Goal: Task Accomplishment & Management: Use online tool/utility

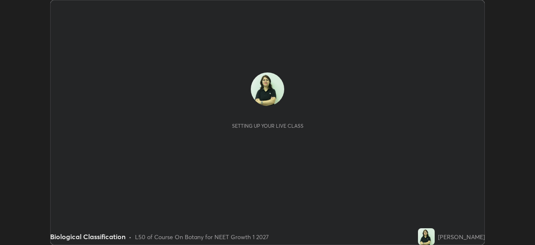
scroll to position [245, 535]
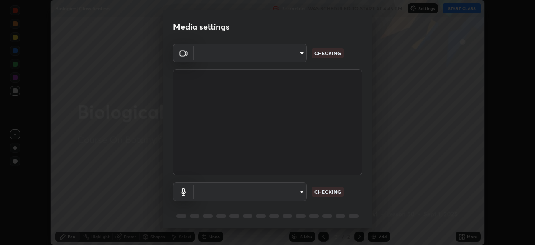
type input "30251ce0796c2ee0dc5d2d3dd8c2e2a63244bb54eceb0ee1850135d5fd661110"
type input "124c78c221627933d2c50a39b91ddd266d1070ffba9e3ebedd1e58af8de33bc5"
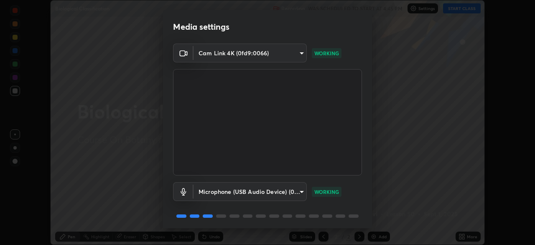
scroll to position [30, 0]
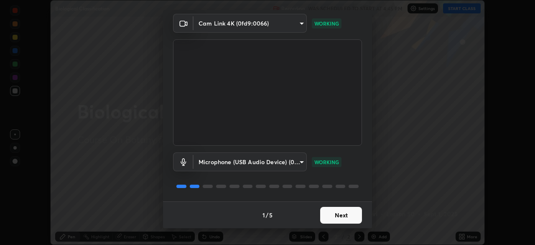
click at [343, 215] on button "Next" at bounding box center [341, 215] width 42 height 17
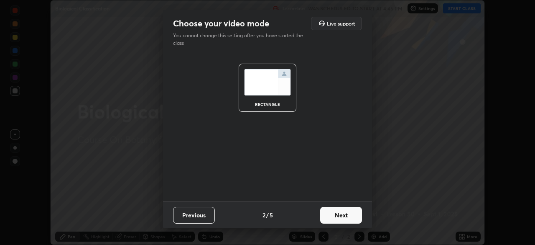
scroll to position [0, 0]
click at [342, 217] on button "Next" at bounding box center [341, 215] width 42 height 17
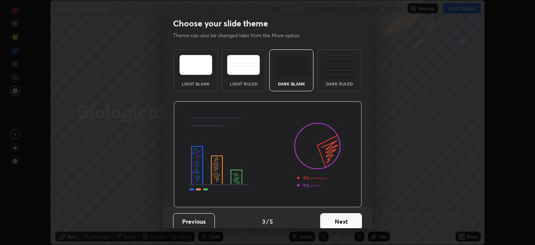
click at [342, 217] on button "Next" at bounding box center [341, 221] width 42 height 17
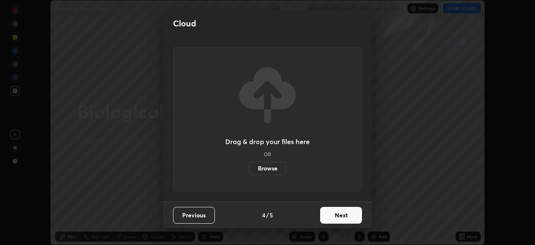
click at [342, 216] on button "Next" at bounding box center [341, 215] width 42 height 17
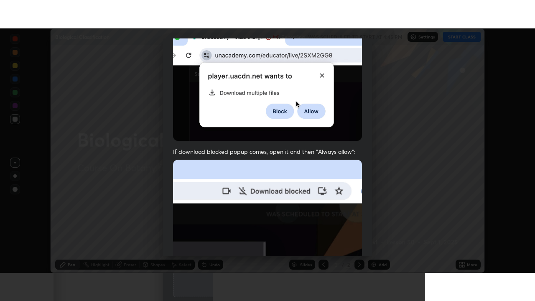
scroll to position [200, 0]
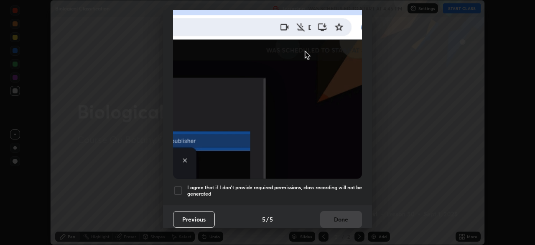
click at [180, 188] on div at bounding box center [178, 190] width 10 height 10
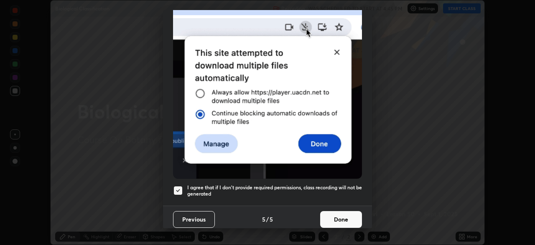
click at [349, 213] on button "Done" at bounding box center [341, 219] width 42 height 17
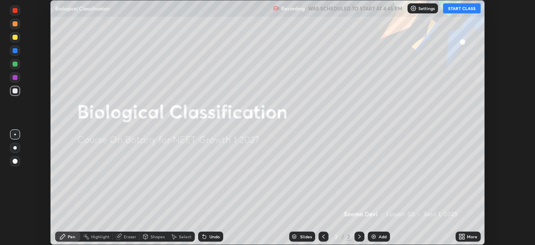
click at [470, 9] on button "START CLASS" at bounding box center [462, 8] width 38 height 10
click at [469, 240] on div "More" at bounding box center [468, 236] width 25 height 10
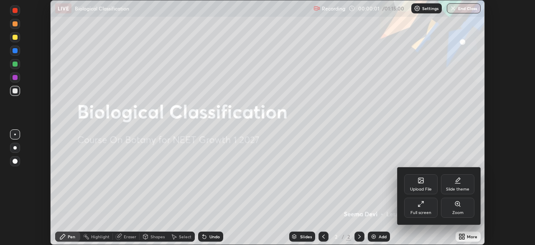
click at [423, 206] on icon at bounding box center [421, 203] width 7 height 7
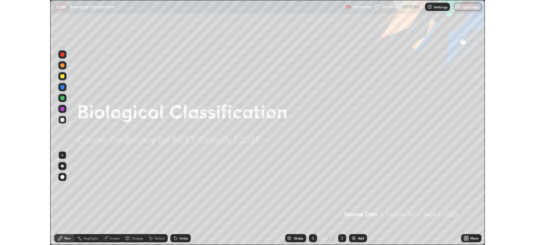
scroll to position [301, 535]
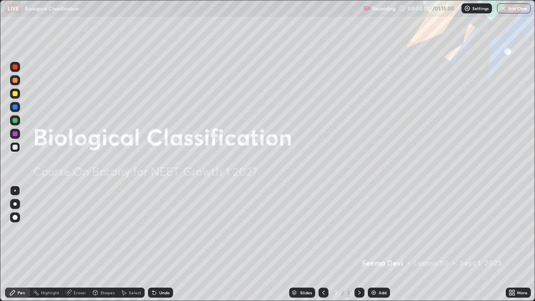
click at [514, 244] on icon at bounding box center [514, 294] width 2 height 2
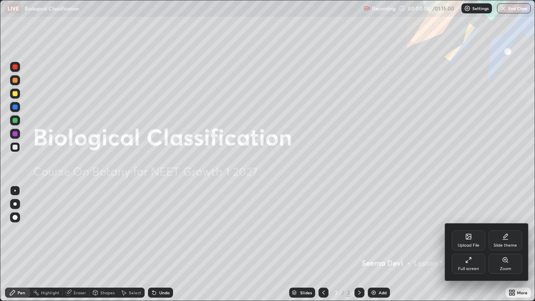
click at [469, 244] on div "Full screen" at bounding box center [468, 269] width 21 height 4
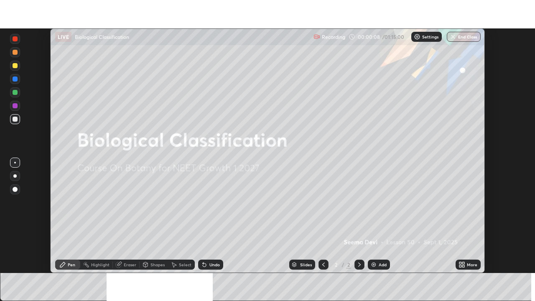
scroll to position [41573, 41283]
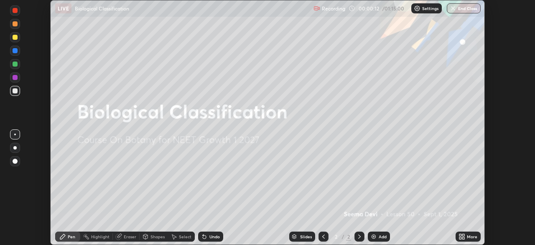
click at [462, 238] on icon at bounding box center [462, 236] width 7 height 7
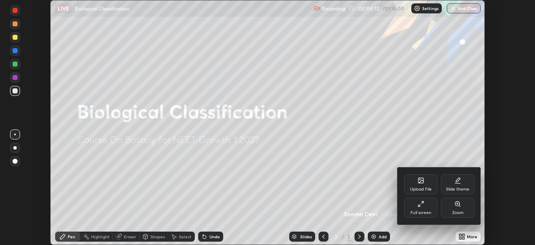
click at [423, 187] on div "Upload File" at bounding box center [421, 189] width 22 height 4
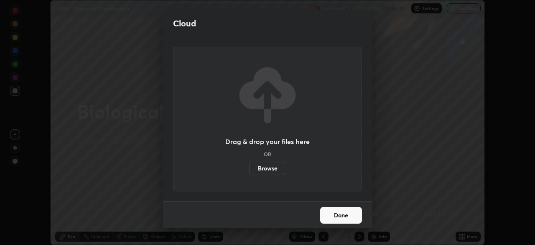
click at [275, 169] on label "Browse" at bounding box center [267, 167] width 37 height 13
click at [249, 169] on input "Browse" at bounding box center [249, 167] width 0 height 13
click at [352, 217] on button "Done" at bounding box center [341, 215] width 42 height 17
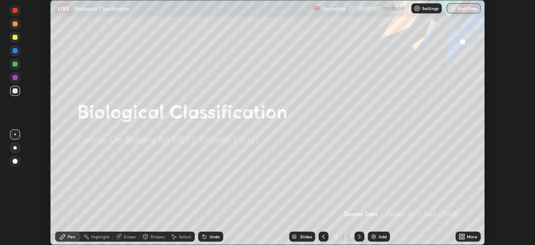
click at [470, 237] on div "More" at bounding box center [472, 236] width 10 height 4
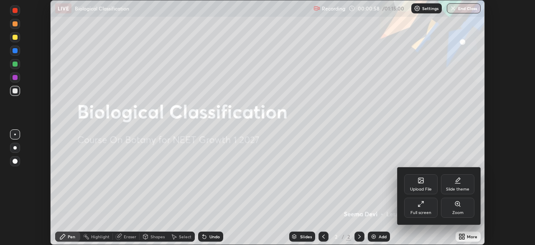
click at [424, 208] on div "Full screen" at bounding box center [420, 207] width 33 height 20
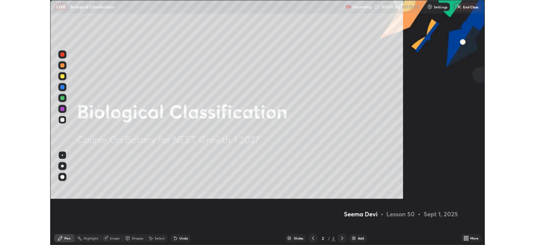
scroll to position [301, 535]
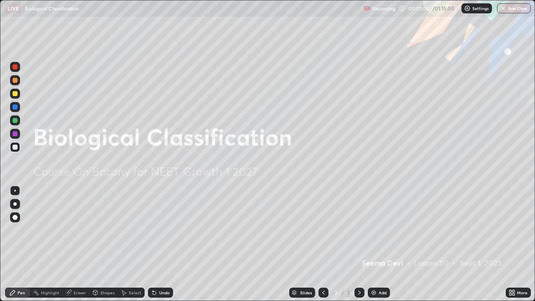
click at [517, 244] on div "More" at bounding box center [522, 293] width 10 height 4
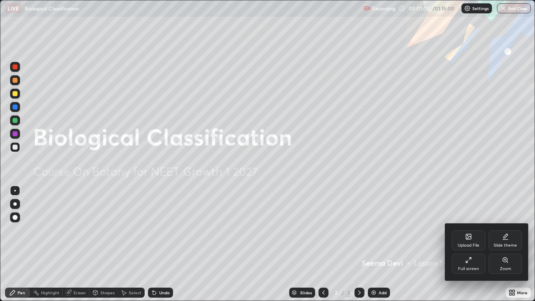
click at [470, 244] on div "Full screen" at bounding box center [468, 264] width 33 height 20
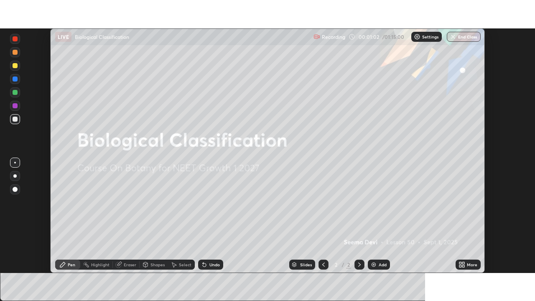
scroll to position [41573, 41283]
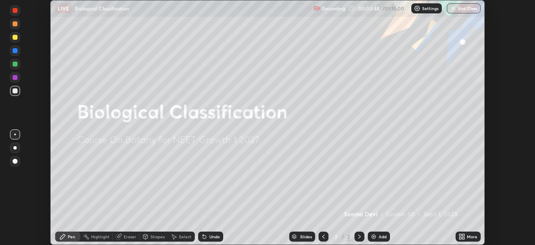
click at [467, 235] on div "More" at bounding box center [472, 236] width 10 height 4
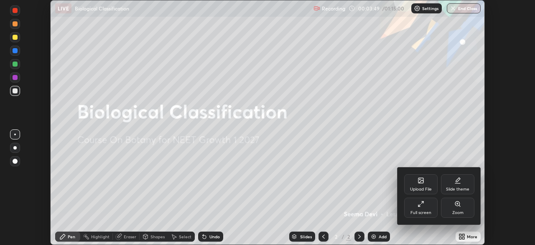
click at [426, 210] on div "Full screen" at bounding box center [421, 212] width 21 height 4
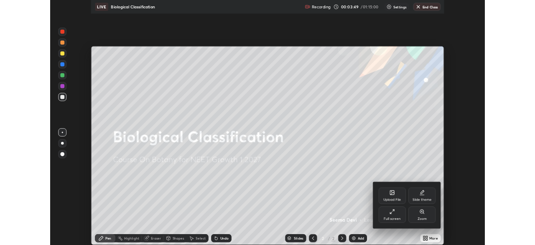
scroll to position [301, 535]
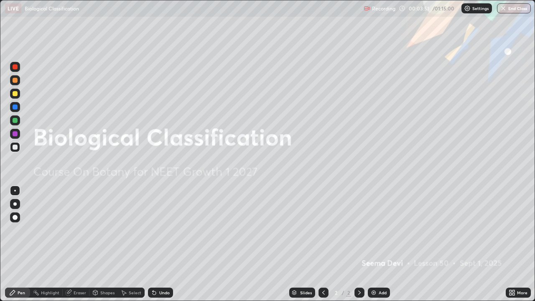
click at [515, 244] on icon at bounding box center [514, 294] width 2 height 2
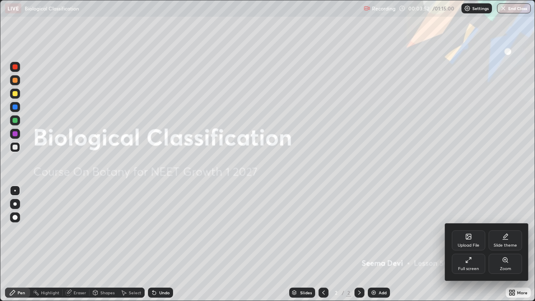
click at [469, 242] on div "Upload File" at bounding box center [468, 240] width 33 height 20
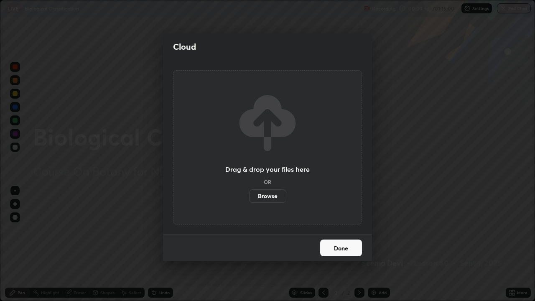
click at [276, 197] on label "Browse" at bounding box center [267, 195] width 37 height 13
click at [249, 197] on input "Browse" at bounding box center [249, 195] width 0 height 13
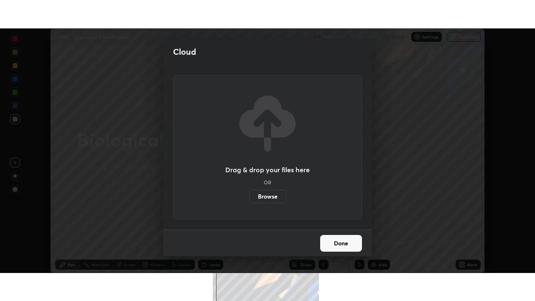
scroll to position [41573, 41283]
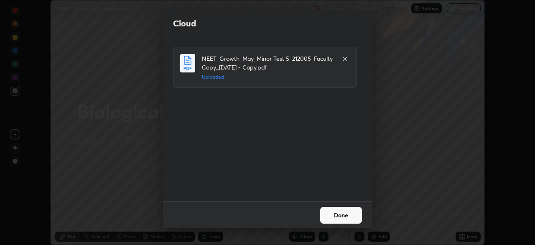
click at [350, 213] on button "Done" at bounding box center [341, 215] width 42 height 17
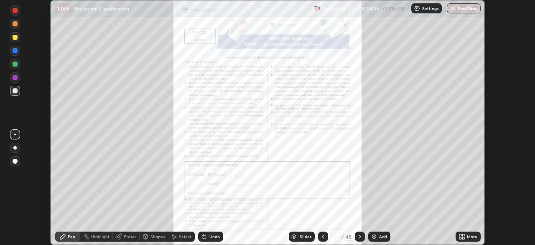
click at [470, 238] on div "More" at bounding box center [472, 236] width 10 height 4
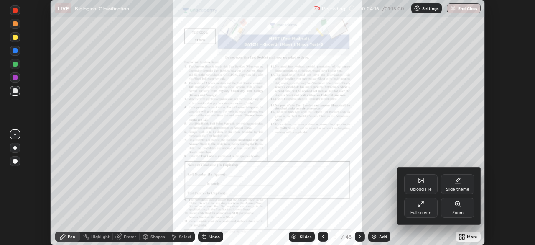
click at [424, 207] on div "Full screen" at bounding box center [420, 207] width 33 height 20
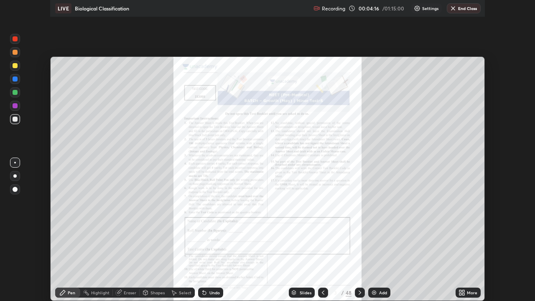
scroll to position [301, 535]
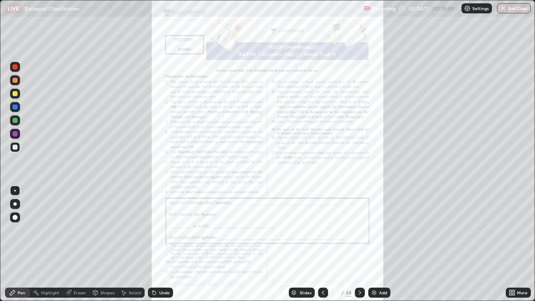
click at [307, 244] on div "Slides" at bounding box center [306, 293] width 12 height 4
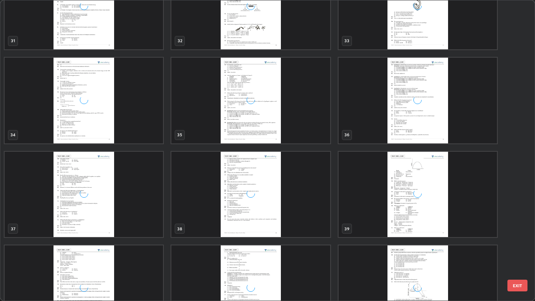
scroll to position [981, 0]
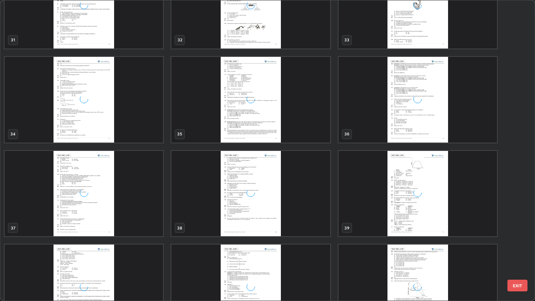
click at [461, 214] on div "31 32 33 34 35 36 37 38 39 40 41 42 43 44 45" at bounding box center [260, 150] width 520 height 300
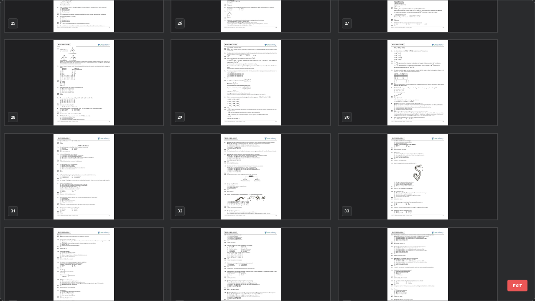
scroll to position [800, 0]
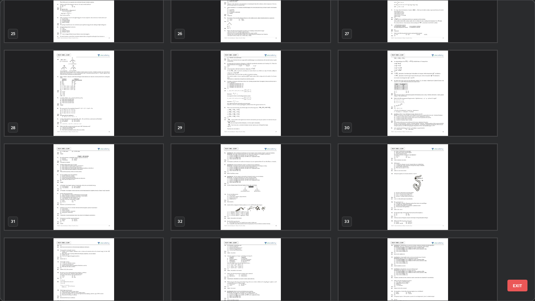
click at [96, 211] on img "grid" at bounding box center [84, 187] width 158 height 86
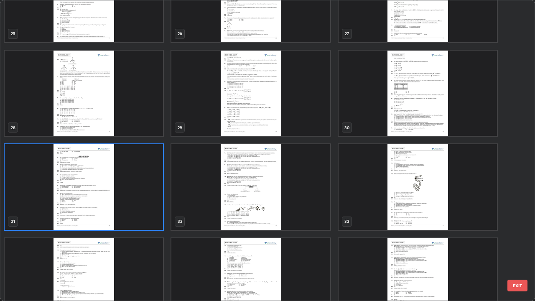
click at [96, 213] on img "grid" at bounding box center [84, 187] width 158 height 86
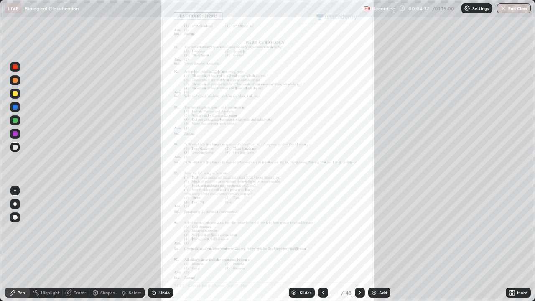
click at [518, 244] on div "More" at bounding box center [522, 293] width 10 height 4
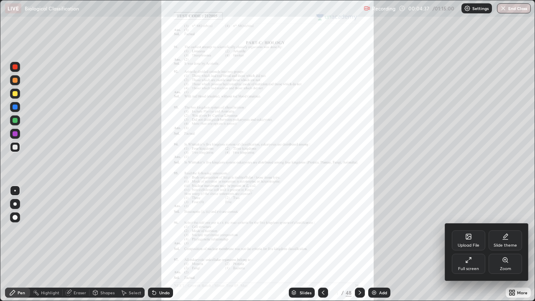
click at [501, 244] on div "Zoom" at bounding box center [505, 264] width 33 height 20
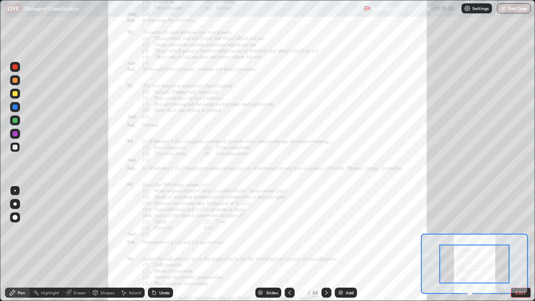
click at [501, 244] on icon at bounding box center [502, 291] width 2 height 0
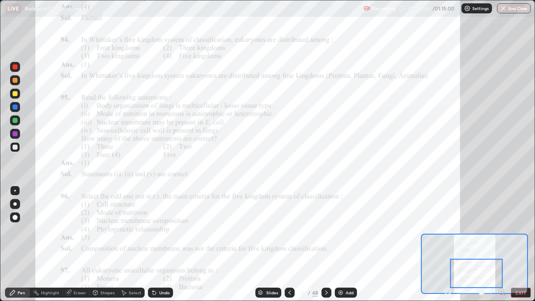
click at [15, 134] on div at bounding box center [15, 133] width 5 height 5
click at [15, 191] on div at bounding box center [15, 191] width 2 height 2
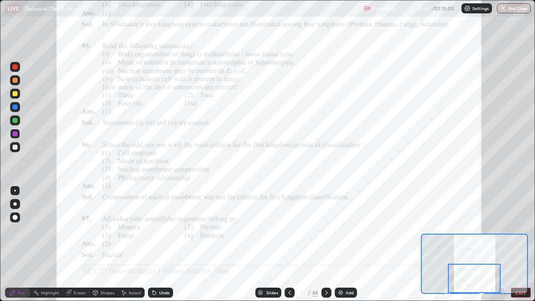
click at [523, 244] on button "EXIT" at bounding box center [521, 293] width 20 height 10
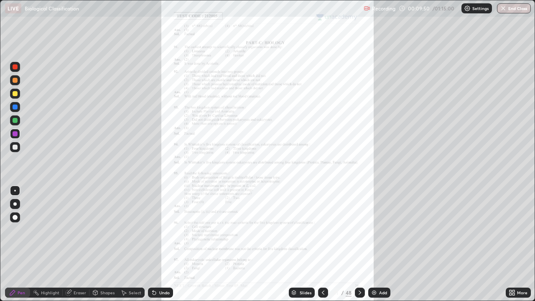
click at [359, 244] on icon at bounding box center [360, 292] width 7 height 7
click at [514, 244] on icon at bounding box center [514, 294] width 2 height 2
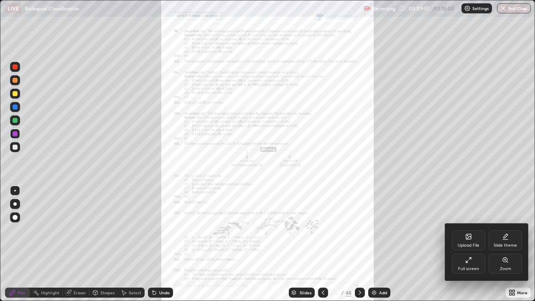
click at [503, 244] on div "Zoom" at bounding box center [505, 264] width 33 height 20
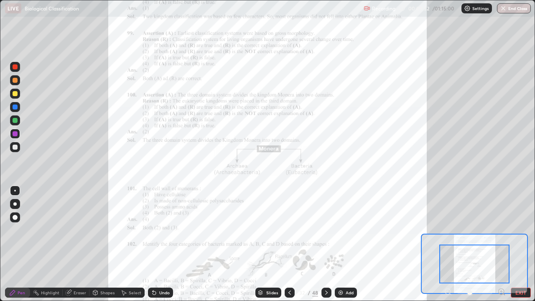
click at [501, 244] on icon at bounding box center [501, 292] width 0 height 2
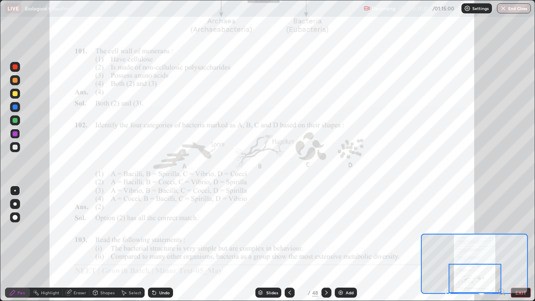
click at [523, 244] on button "EXIT" at bounding box center [521, 293] width 20 height 10
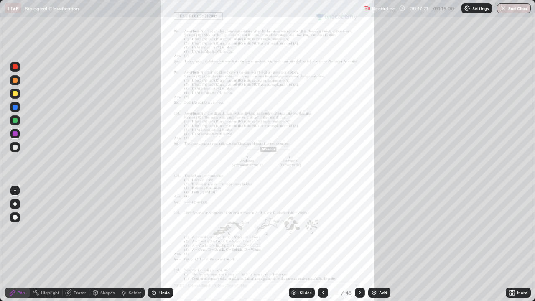
click at [360, 244] on icon at bounding box center [360, 292] width 7 height 7
click at [518, 244] on div "More" at bounding box center [522, 293] width 10 height 4
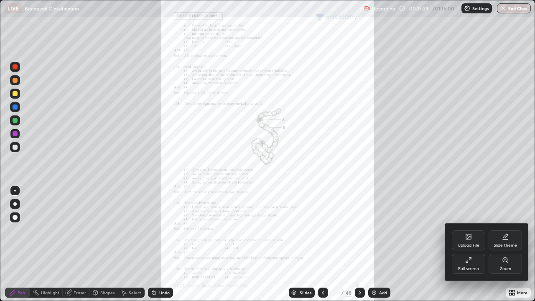
click at [506, 244] on icon at bounding box center [505, 260] width 5 height 5
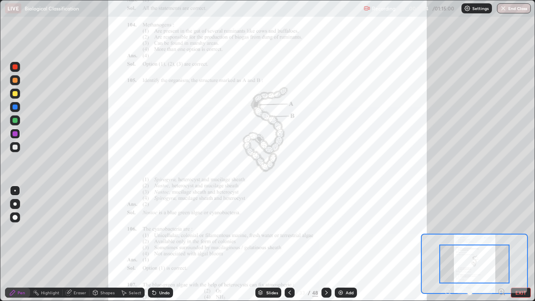
click at [501, 244] on icon at bounding box center [502, 291] width 2 height 0
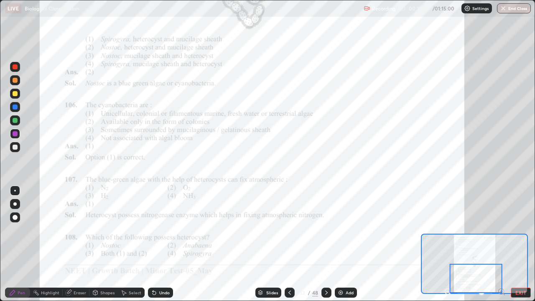
click at [325, 244] on icon at bounding box center [326, 292] width 7 height 7
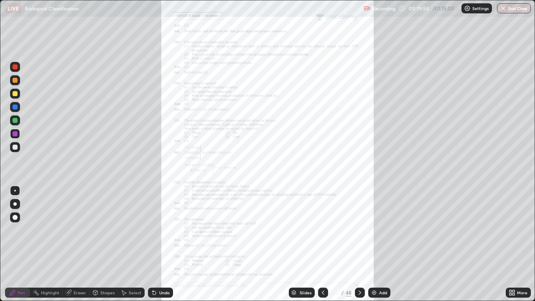
click at [519, 244] on div "More" at bounding box center [518, 293] width 25 height 10
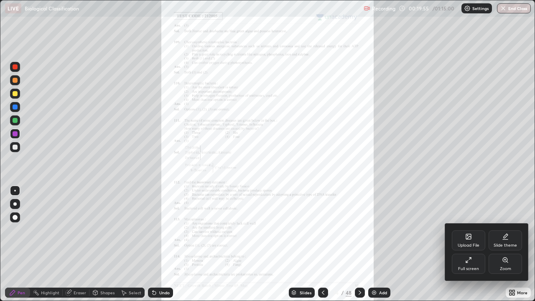
click at [504, 244] on icon at bounding box center [505, 260] width 7 height 7
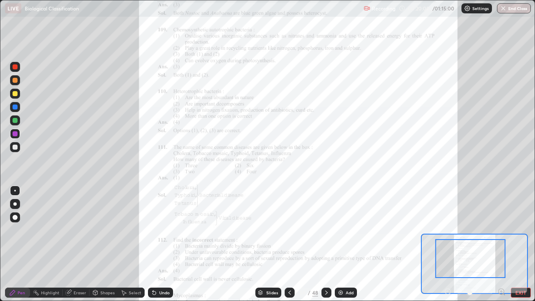
click at [499, 244] on icon at bounding box center [501, 291] width 5 height 5
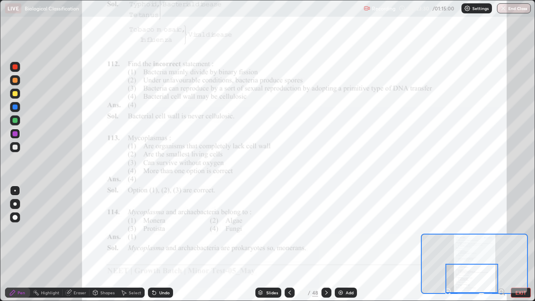
click at [326, 244] on icon at bounding box center [326, 292] width 7 height 7
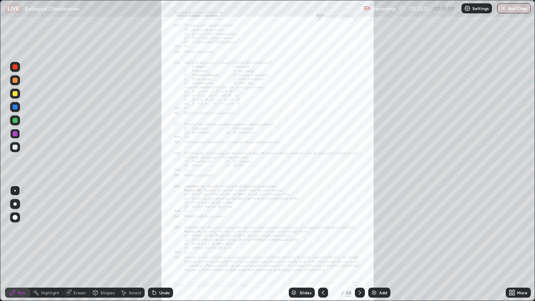
click at [514, 244] on icon at bounding box center [514, 294] width 2 height 2
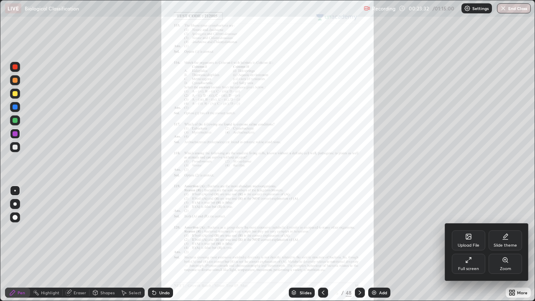
click at [505, 244] on icon at bounding box center [505, 260] width 5 height 5
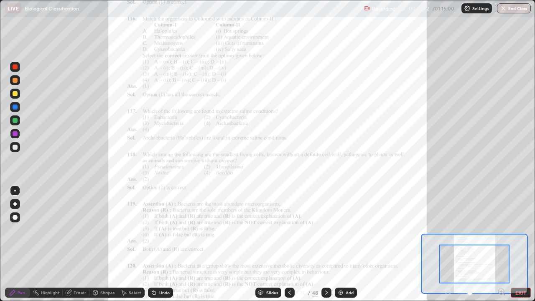
click at [502, 244] on icon at bounding box center [502, 292] width 8 height 8
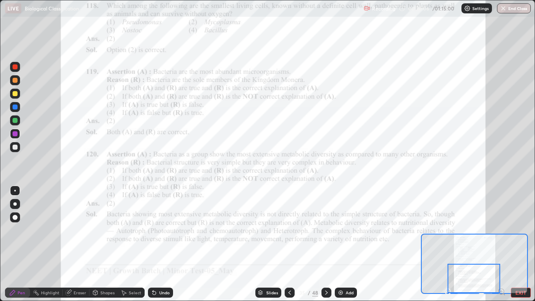
click at [449, 234] on div at bounding box center [474, 264] width 107 height 60
click at [325, 244] on icon at bounding box center [326, 292] width 7 height 7
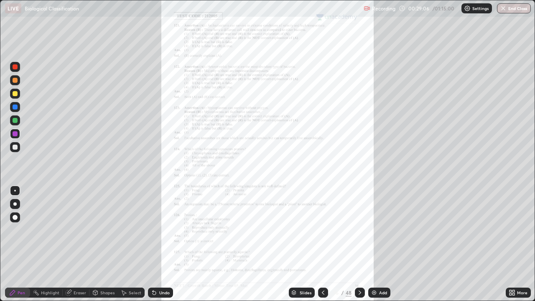
click at [517, 244] on div "More" at bounding box center [518, 293] width 25 height 10
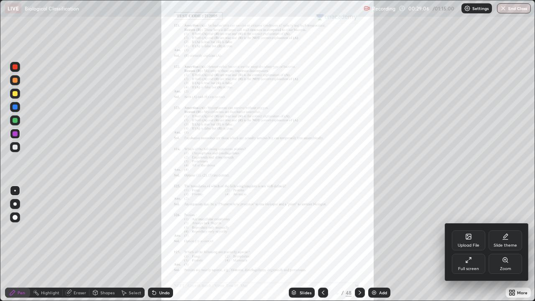
click at [504, 244] on icon at bounding box center [505, 260] width 7 height 7
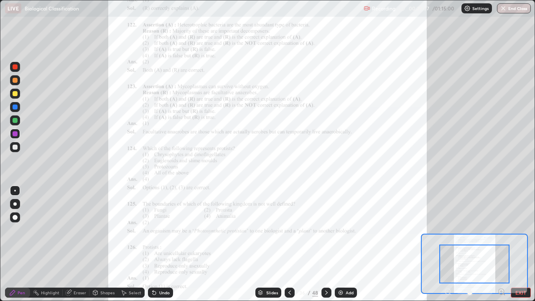
click at [504, 244] on icon at bounding box center [504, 295] width 2 height 2
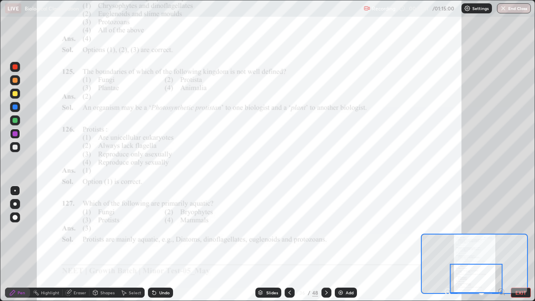
click at [325, 244] on icon at bounding box center [326, 292] width 7 height 7
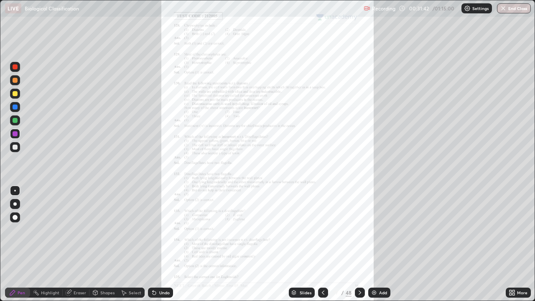
click at [520, 244] on div "More" at bounding box center [518, 293] width 25 height 10
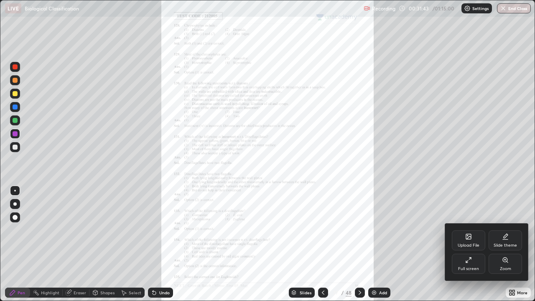
click at [504, 244] on icon at bounding box center [505, 260] width 5 height 5
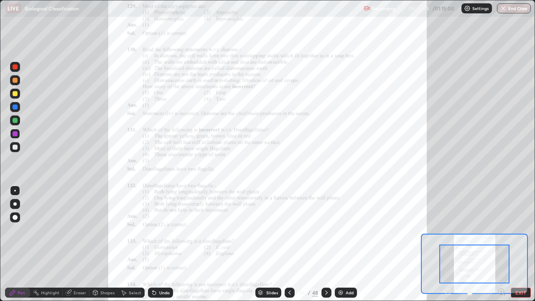
click at [501, 244] on icon at bounding box center [502, 291] width 2 height 0
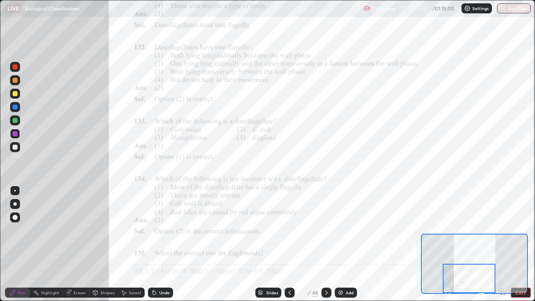
click at [326, 244] on icon at bounding box center [326, 292] width 7 height 7
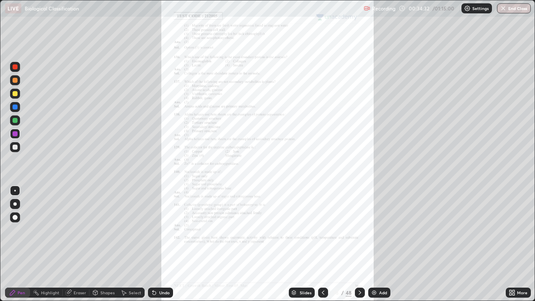
click at [522, 244] on div "More" at bounding box center [522, 293] width 10 height 4
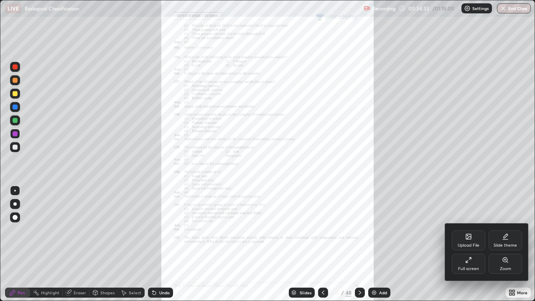
click at [506, 244] on icon at bounding box center [505, 260] width 5 height 5
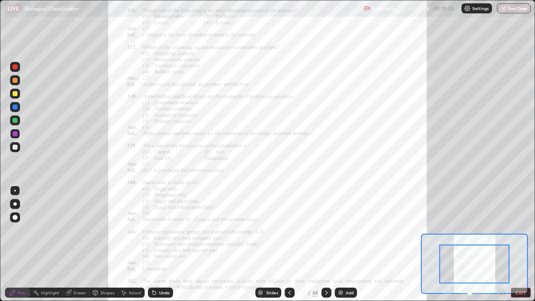
click at [502, 244] on icon at bounding box center [502, 292] width 8 height 8
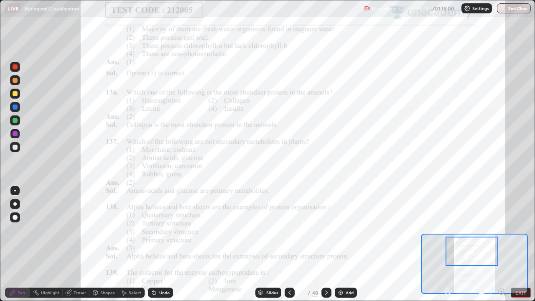
click at [523, 244] on button "EXIT" at bounding box center [521, 293] width 20 height 10
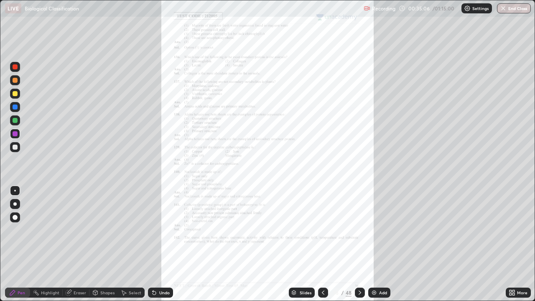
click at [382, 244] on div "Add" at bounding box center [379, 293] width 22 height 10
